Goal: Task Accomplishment & Management: Use online tool/utility

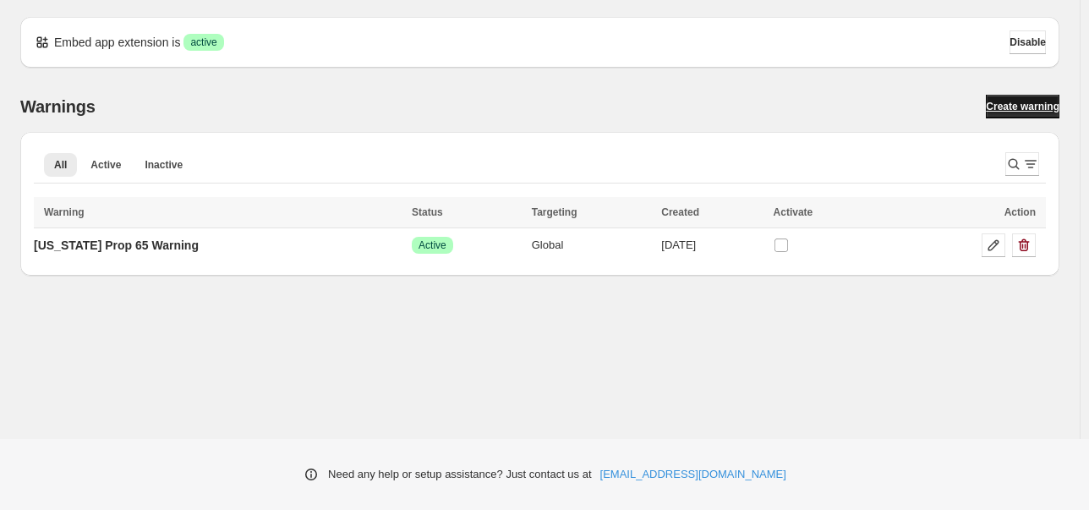
click at [1014, 104] on span "Create warning" at bounding box center [1023, 107] width 74 height 14
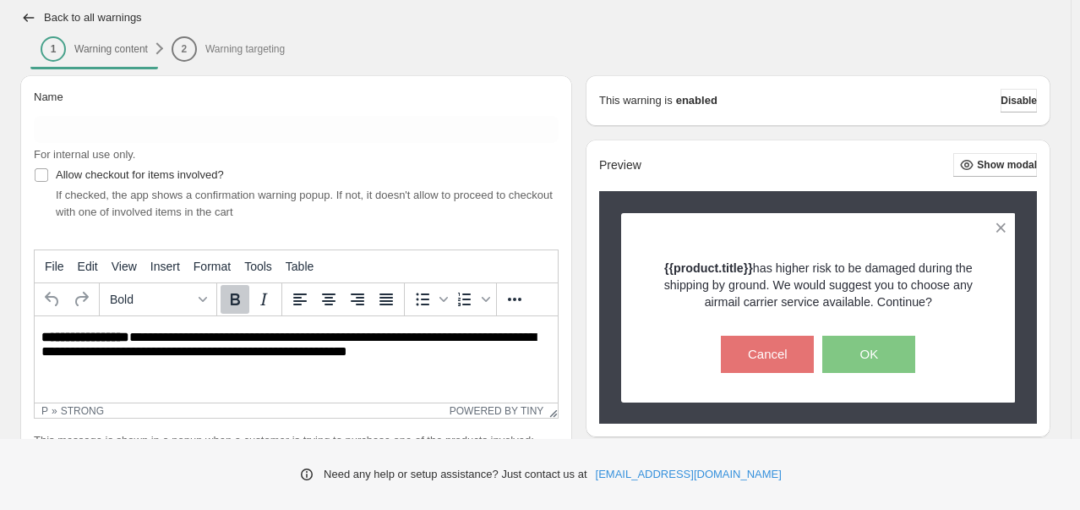
scroll to position [130, 0]
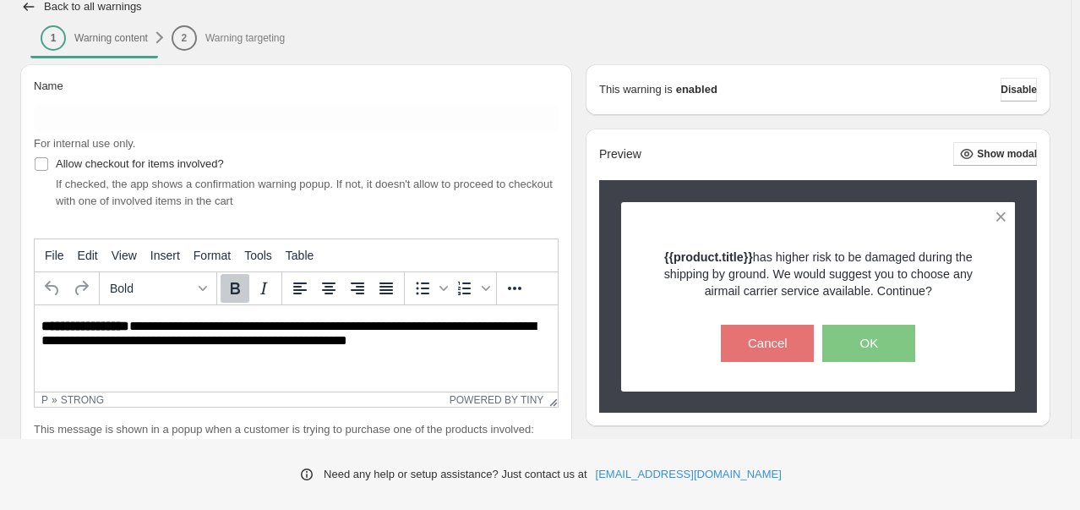
click at [240, 36] on li "2 Warning targeting" at bounding box center [228, 37] width 134 height 24
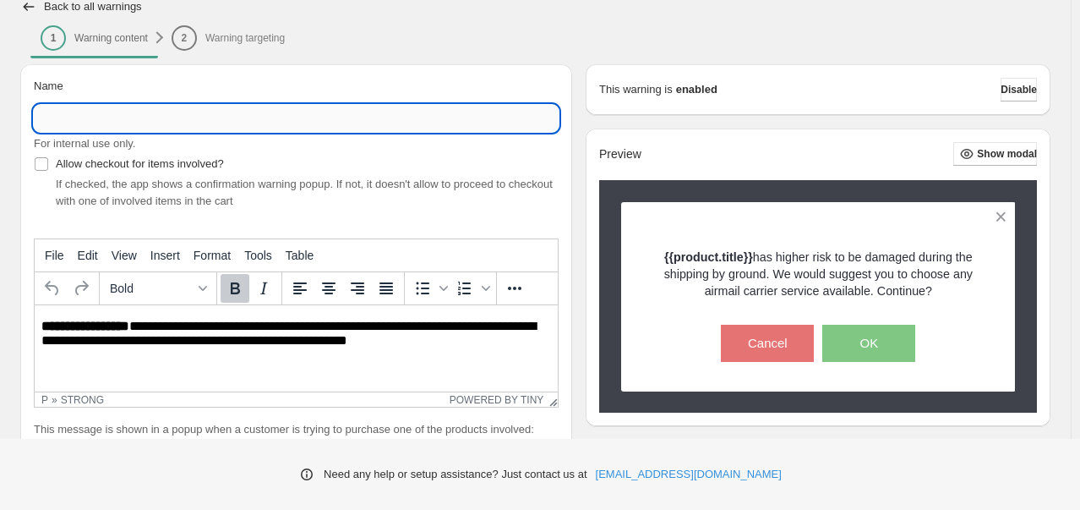
click at [162, 120] on input "Name" at bounding box center [296, 118] width 525 height 27
type input "**********"
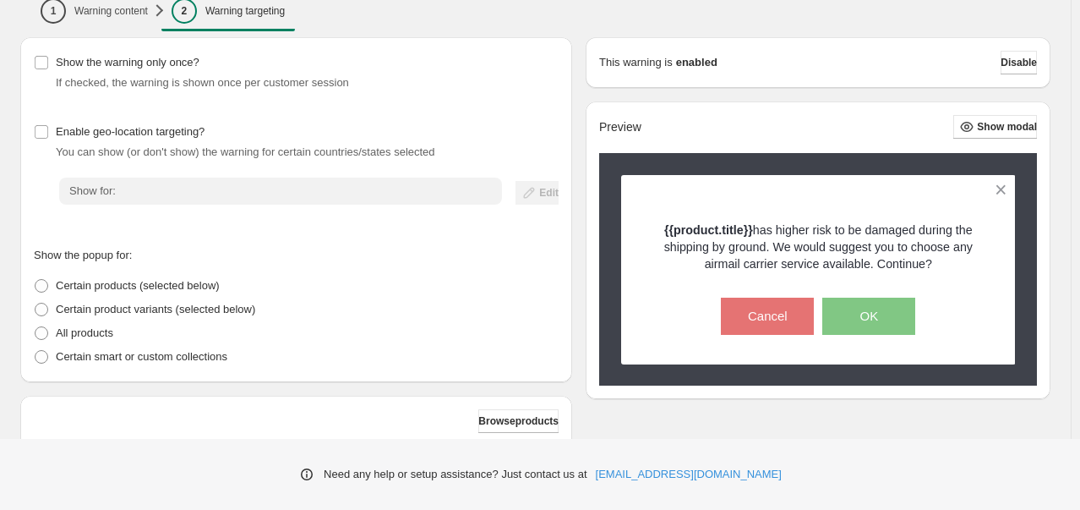
scroll to position [169, 0]
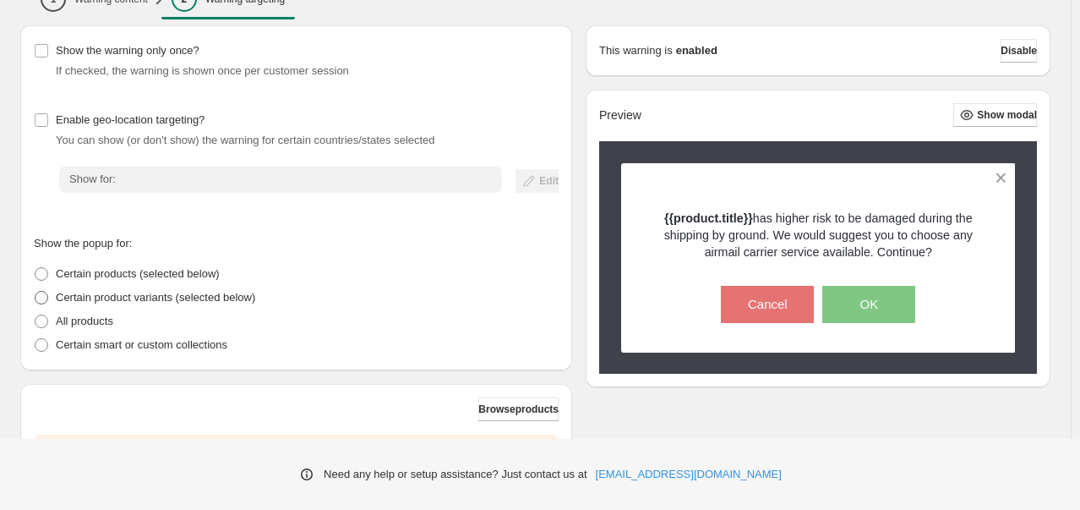
click at [44, 296] on span at bounding box center [42, 298] width 14 height 14
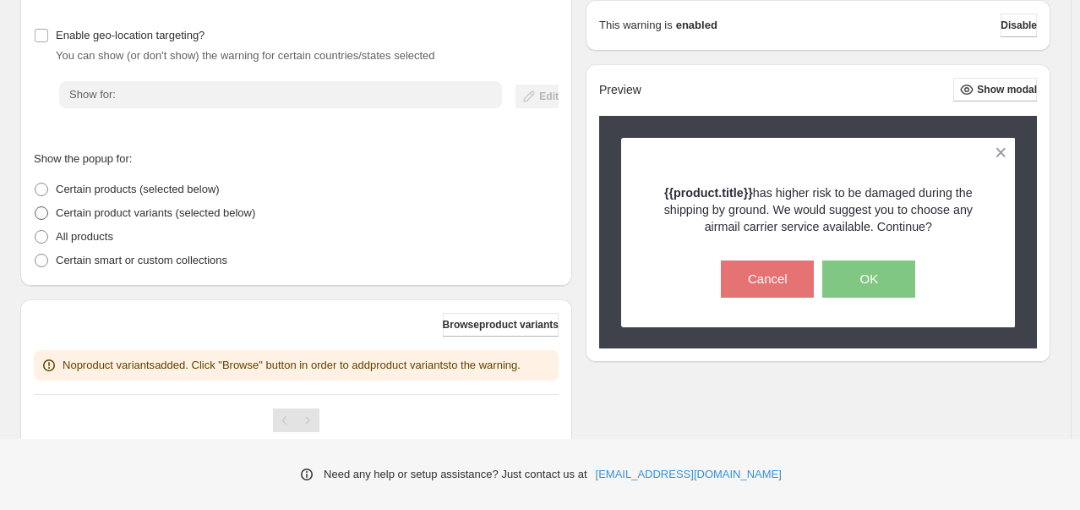
scroll to position [312, 0]
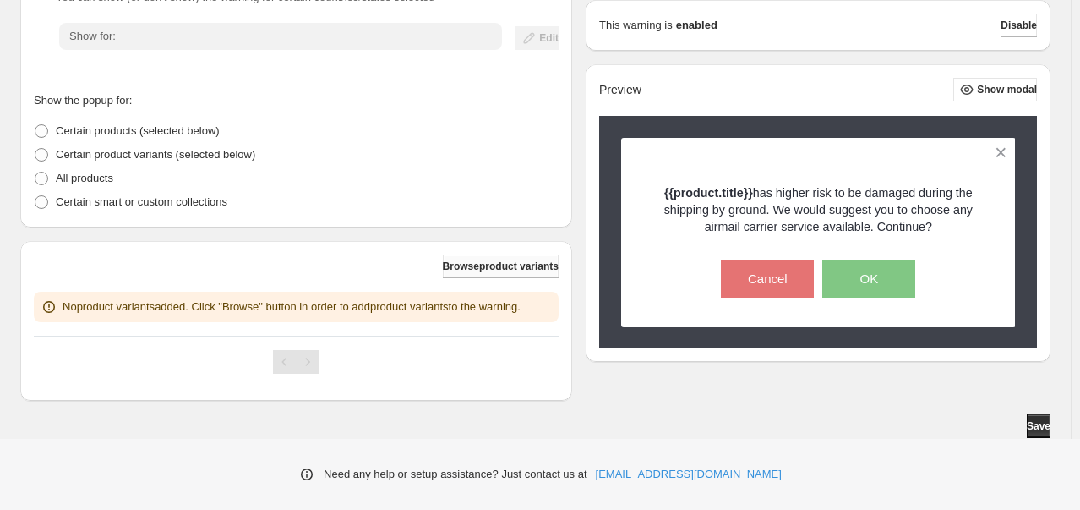
click at [497, 270] on span "Browse product variants" at bounding box center [501, 267] width 116 height 14
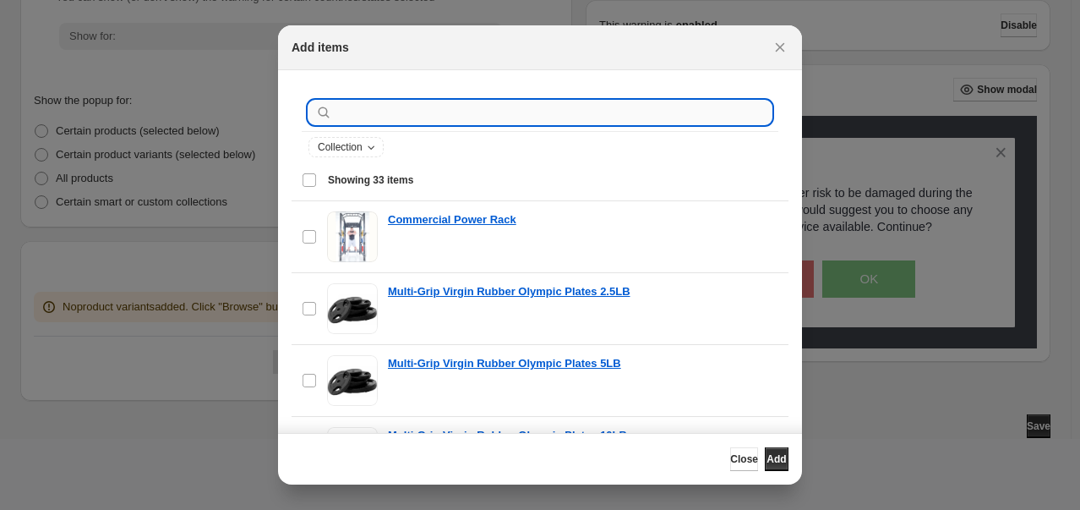
click at [485, 119] on input ":r24:" at bounding box center [554, 113] width 436 height 24
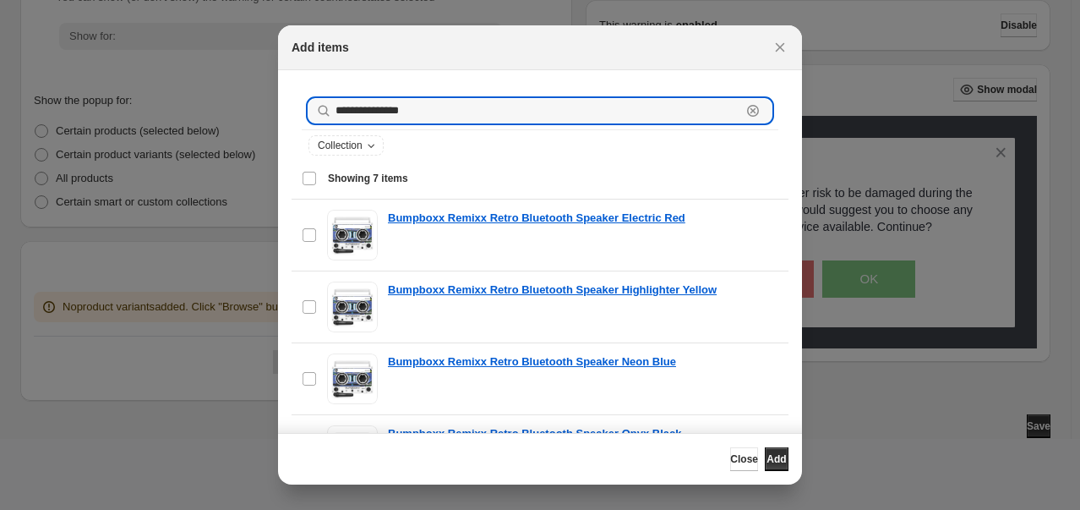
scroll to position [0, 0]
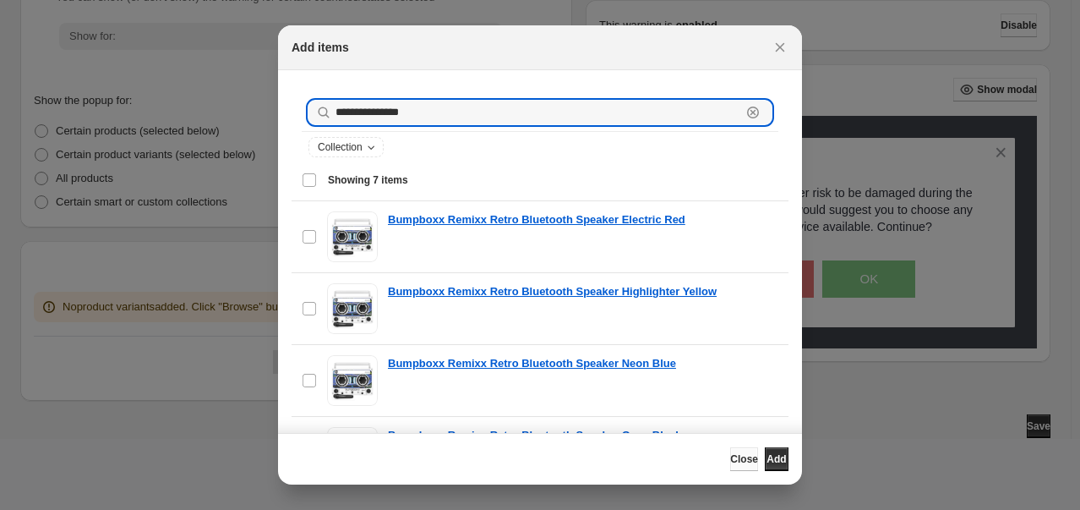
type input "**********"
click at [730, 458] on span "Close" at bounding box center [744, 459] width 28 height 14
